Goal: Navigation & Orientation: Find specific page/section

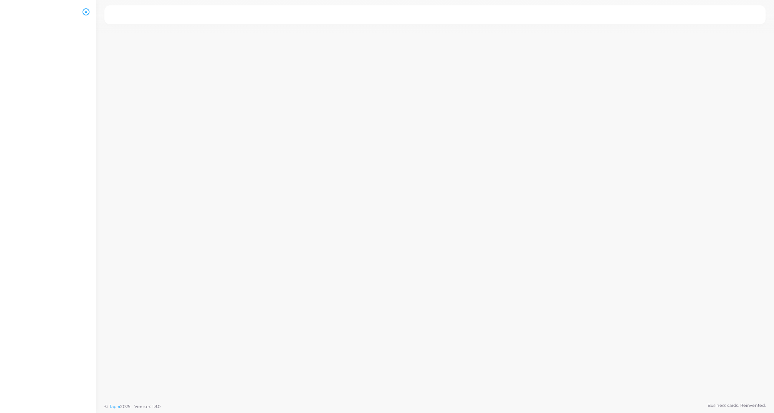
click at [321, 50] on div at bounding box center [435, 199] width 678 height 398
